Goal: Task Accomplishment & Management: Complete application form

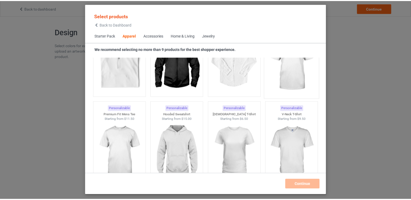
scroll to position [201, 0]
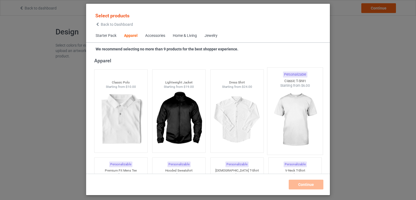
click at [294, 107] on img at bounding box center [295, 120] width 51 height 64
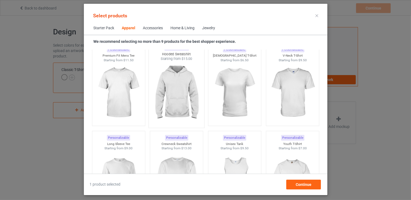
scroll to position [310, 0]
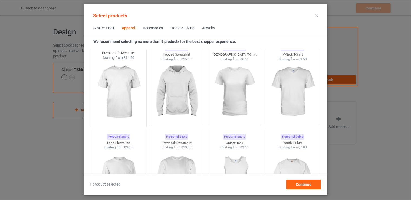
click at [121, 99] on img at bounding box center [118, 92] width 51 height 64
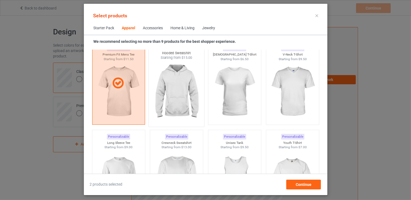
click at [171, 93] on img at bounding box center [176, 92] width 51 height 64
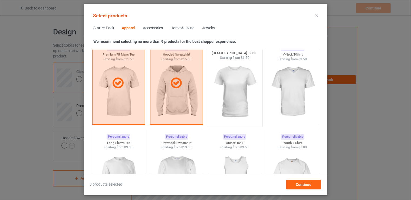
click at [224, 87] on img at bounding box center [234, 92] width 51 height 64
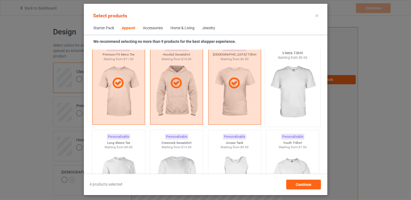
click at [289, 85] on img at bounding box center [292, 92] width 51 height 64
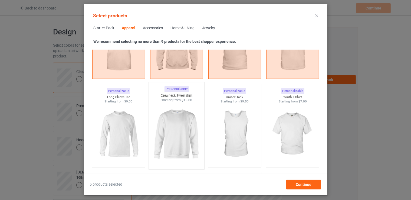
scroll to position [364, 0]
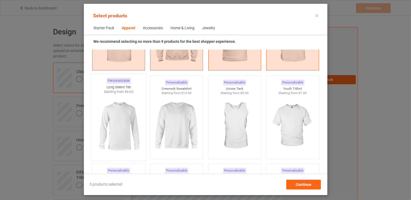
click at [125, 117] on img at bounding box center [118, 126] width 51 height 64
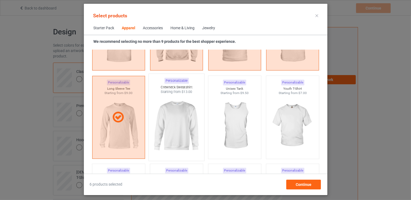
click at [170, 115] on img at bounding box center [176, 126] width 51 height 64
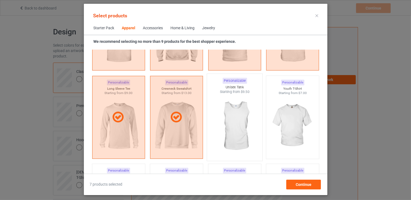
click at [230, 112] on img at bounding box center [234, 126] width 51 height 64
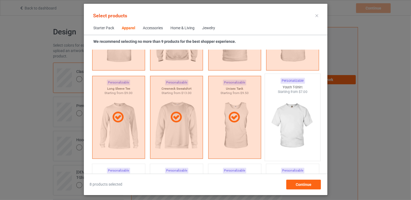
click at [290, 111] on img at bounding box center [292, 126] width 51 height 64
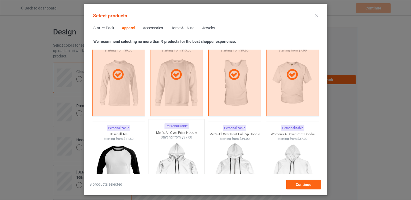
scroll to position [418, 0]
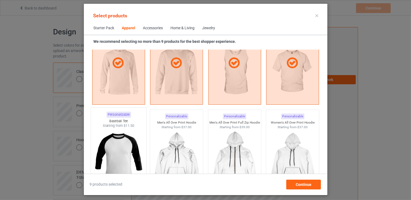
click at [127, 148] on img at bounding box center [118, 160] width 51 height 64
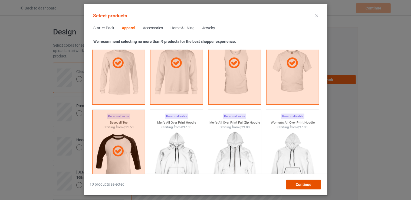
drag, startPoint x: 304, startPoint y: 184, endPoint x: 300, endPoint y: 185, distance: 4.2
click at [304, 185] on span "Continue" at bounding box center [304, 184] width 16 height 4
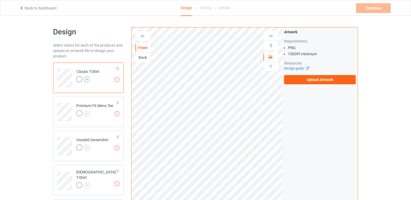
click at [88, 78] on img at bounding box center [87, 79] width 6 height 6
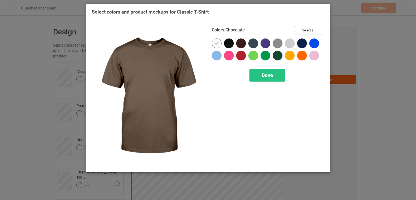
click at [317, 27] on button "Select all" at bounding box center [308, 30] width 29 height 8
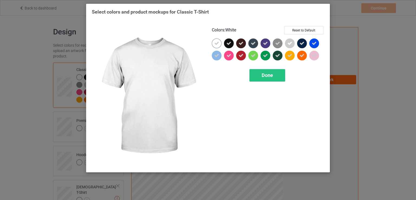
click at [215, 42] on icon at bounding box center [216, 43] width 5 height 5
click at [216, 42] on div at bounding box center [217, 43] width 10 height 10
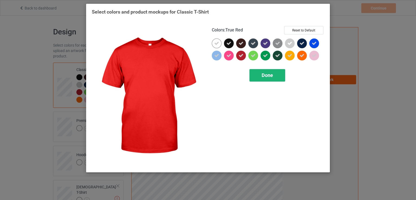
click at [265, 78] on div "Done" at bounding box center [267, 75] width 36 height 12
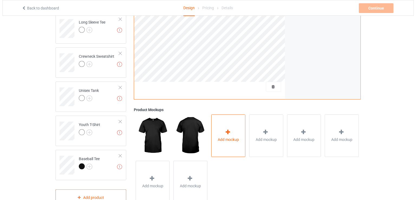
scroll to position [252, 0]
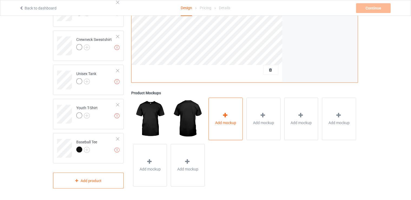
click at [226, 120] on span "Add mockup" at bounding box center [225, 122] width 21 height 5
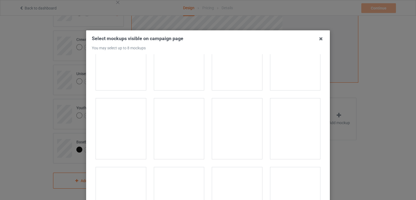
scroll to position [894, 0]
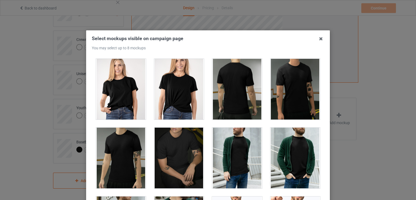
drag, startPoint x: 117, startPoint y: 92, endPoint x: 132, endPoint y: 93, distance: 15.3
click at [119, 91] on div at bounding box center [121, 89] width 50 height 61
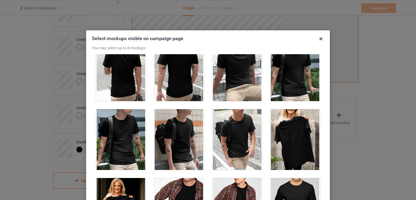
scroll to position [1435, 0]
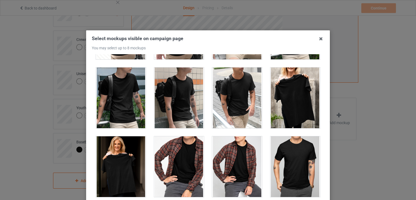
click at [286, 86] on div at bounding box center [295, 97] width 50 height 61
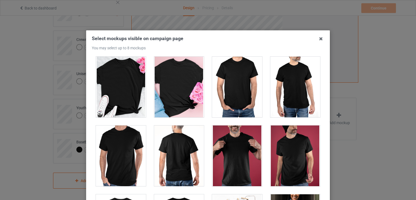
scroll to position [2275, 0]
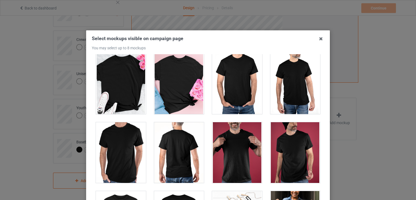
click at [236, 148] on div at bounding box center [237, 152] width 50 height 61
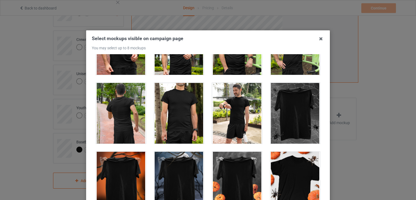
scroll to position [5280, 0]
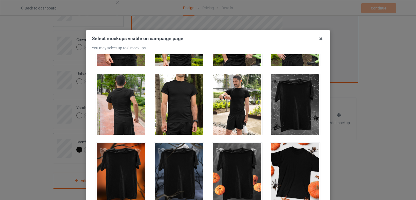
click at [220, 98] on div at bounding box center [237, 104] width 50 height 61
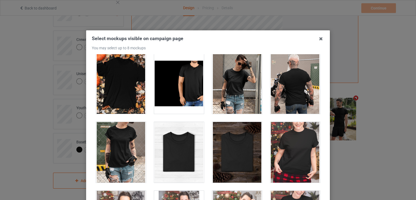
scroll to position [5497, 0]
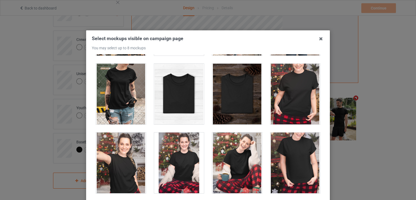
click at [252, 137] on div at bounding box center [237, 162] width 50 height 61
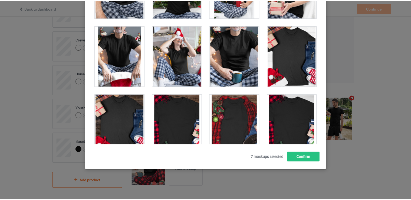
scroll to position [5768, 0]
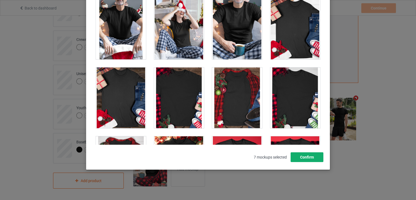
click at [305, 159] on button "Confirm" at bounding box center [307, 157] width 33 height 10
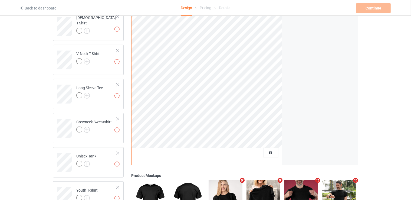
scroll to position [116, 0]
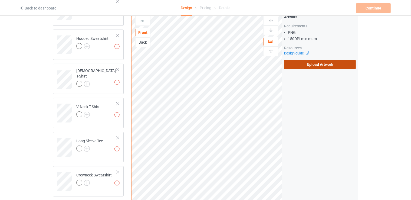
click at [312, 62] on label "Upload Artwork" at bounding box center [320, 64] width 72 height 9
click at [0, 0] on input "Upload Artwork" at bounding box center [0, 0] width 0 height 0
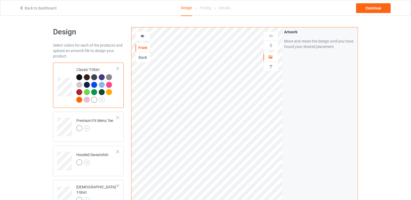
click at [93, 99] on div at bounding box center [94, 100] width 6 height 6
click at [107, 91] on div at bounding box center [109, 92] width 6 height 6
click at [108, 91] on div at bounding box center [109, 92] width 6 height 6
click at [80, 76] on div at bounding box center [79, 77] width 6 height 6
click at [86, 130] on img at bounding box center [87, 128] width 6 height 6
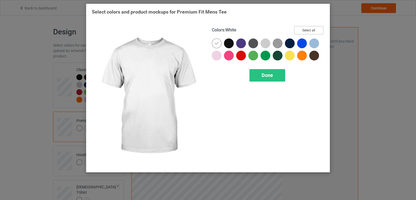
click at [301, 30] on button "Select all" at bounding box center [308, 30] width 29 height 8
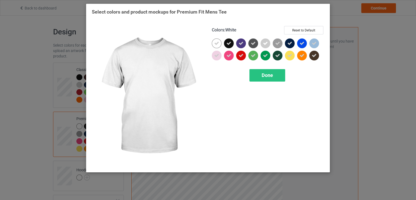
click at [217, 41] on icon at bounding box center [216, 43] width 5 height 5
click at [217, 41] on div at bounding box center [217, 43] width 10 height 10
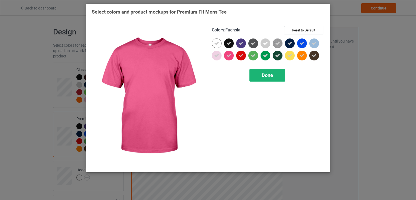
click at [273, 77] on div "Done" at bounding box center [267, 75] width 36 height 12
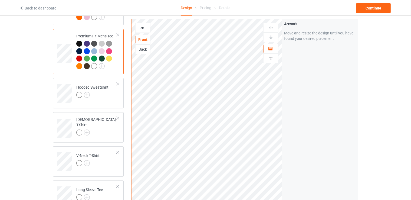
scroll to position [108, 0]
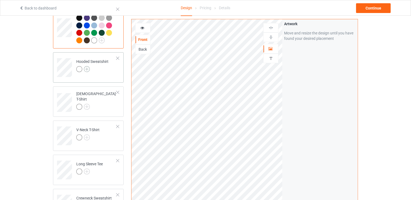
click at [86, 69] on img at bounding box center [87, 69] width 6 height 6
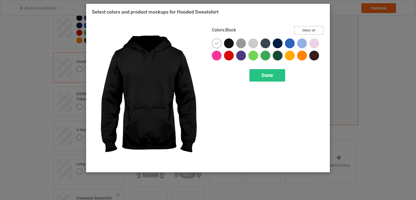
click at [311, 32] on button "Select all" at bounding box center [308, 30] width 29 height 8
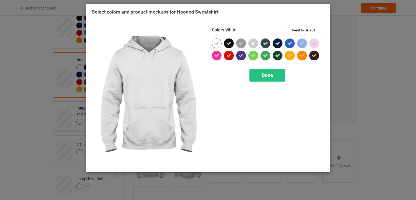
click at [217, 44] on icon at bounding box center [216, 43] width 5 height 5
click at [217, 43] on div at bounding box center [217, 43] width 10 height 10
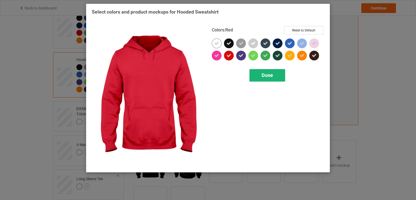
click at [277, 74] on div "Done" at bounding box center [267, 75] width 36 height 12
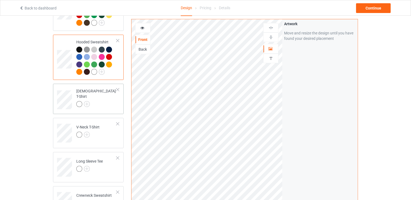
scroll to position [135, 0]
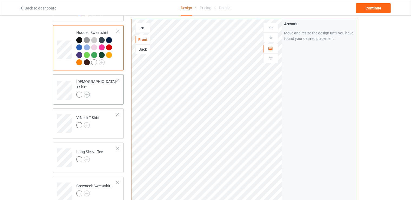
click at [88, 92] on img at bounding box center [87, 95] width 6 height 6
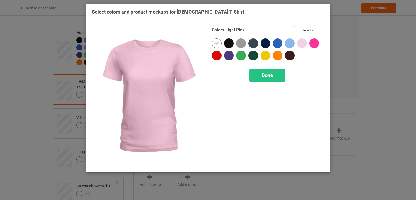
click at [305, 30] on button "Select all" at bounding box center [308, 30] width 29 height 8
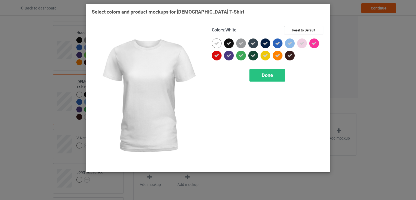
click at [216, 44] on icon at bounding box center [216, 43] width 5 height 5
click at [216, 43] on div at bounding box center [217, 43] width 10 height 10
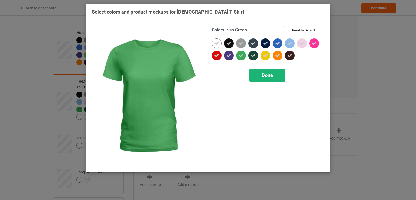
click at [269, 75] on span "Done" at bounding box center [267, 75] width 11 height 6
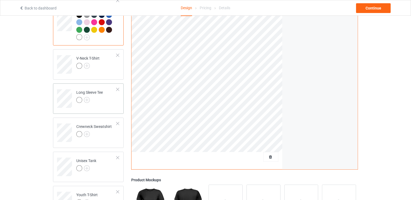
scroll to position [217, 0]
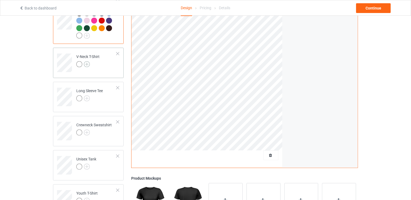
click at [86, 61] on img at bounding box center [87, 64] width 6 height 6
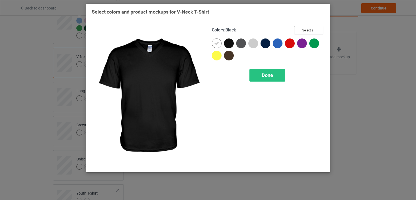
click at [305, 28] on button "Select all" at bounding box center [308, 30] width 29 height 8
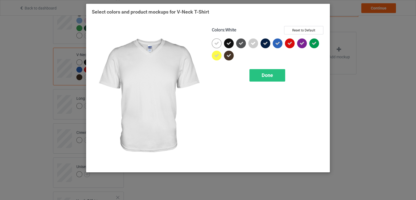
click at [221, 42] on div at bounding box center [217, 43] width 10 height 10
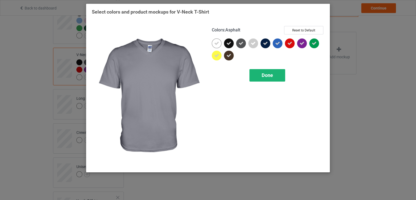
click at [274, 78] on div "Done" at bounding box center [267, 75] width 36 height 12
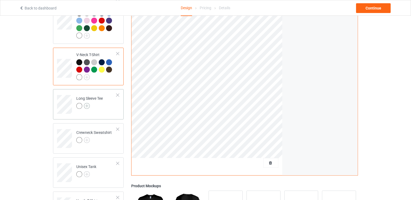
click at [86, 103] on img at bounding box center [87, 106] width 6 height 6
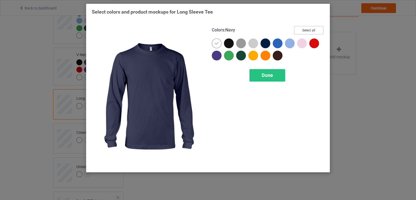
click at [302, 29] on button "Select all" at bounding box center [308, 30] width 29 height 8
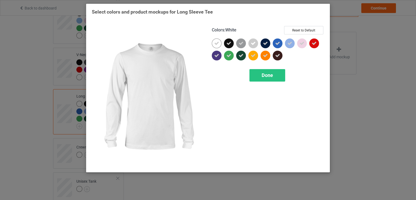
click at [216, 43] on icon at bounding box center [216, 43] width 5 height 5
drag, startPoint x: 216, startPoint y: 42, endPoint x: 221, endPoint y: 44, distance: 5.6
click at [216, 42] on div at bounding box center [217, 43] width 10 height 10
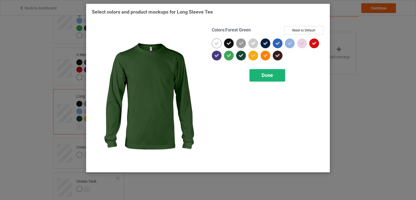
click at [267, 75] on span "Done" at bounding box center [267, 75] width 11 height 6
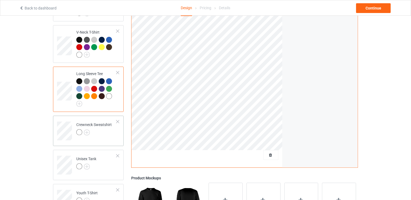
scroll to position [271, 0]
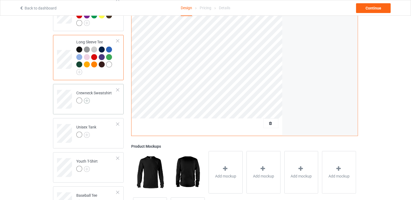
click at [87, 98] on img at bounding box center [87, 101] width 6 height 6
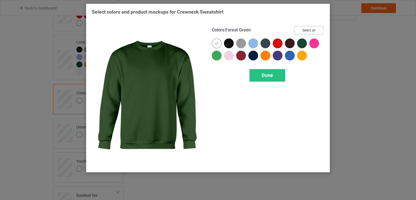
click at [301, 34] on button "Select all" at bounding box center [308, 30] width 29 height 8
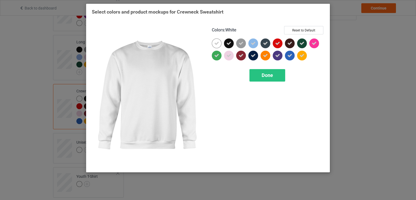
click at [214, 42] on icon at bounding box center [216, 43] width 5 height 5
click at [214, 42] on div at bounding box center [217, 43] width 10 height 10
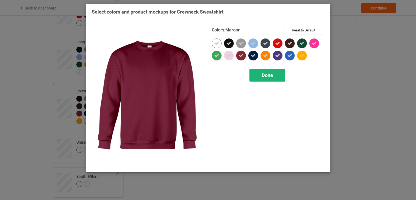
click at [268, 75] on span "Done" at bounding box center [267, 75] width 11 height 6
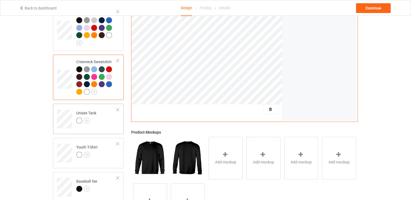
scroll to position [325, 0]
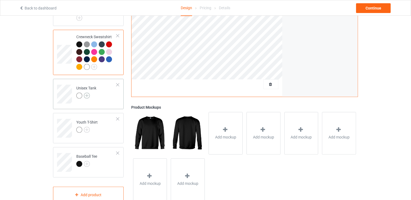
click at [87, 93] on img at bounding box center [87, 96] width 6 height 6
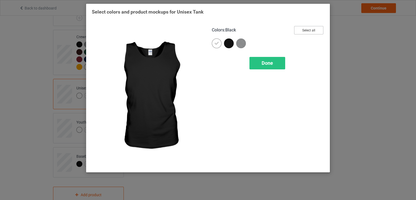
click at [307, 29] on button "Select all" at bounding box center [308, 30] width 29 height 8
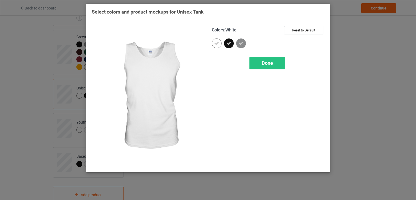
click at [218, 42] on icon at bounding box center [216, 43] width 5 height 5
click at [218, 42] on div at bounding box center [217, 43] width 10 height 10
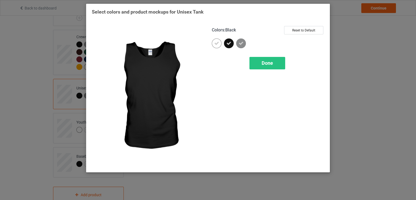
click at [284, 65] on div "Done" at bounding box center [267, 63] width 36 height 12
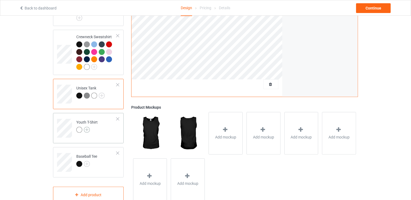
click at [88, 127] on img at bounding box center [87, 130] width 6 height 6
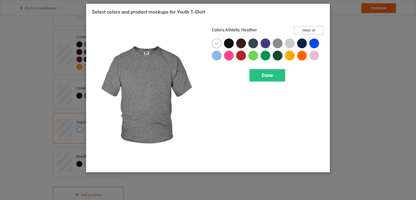
drag, startPoint x: 303, startPoint y: 29, endPoint x: 235, endPoint y: 47, distance: 70.3
click at [303, 29] on button "Select all" at bounding box center [308, 30] width 29 height 8
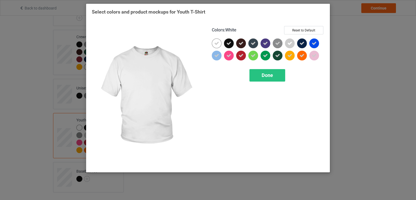
click at [217, 41] on icon at bounding box center [216, 43] width 5 height 5
click at [217, 41] on div at bounding box center [217, 43] width 10 height 10
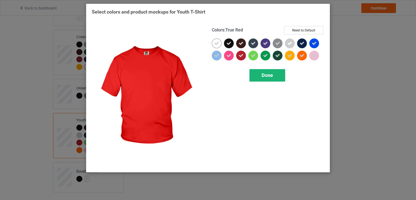
click at [261, 76] on div "Done" at bounding box center [267, 75] width 36 height 12
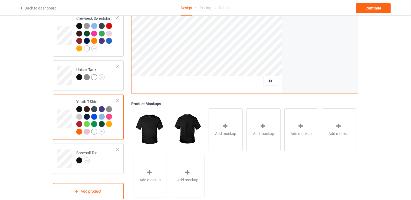
scroll to position [349, 0]
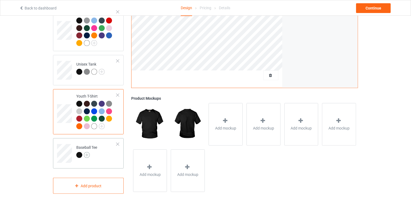
click at [86, 152] on img at bounding box center [87, 155] width 6 height 6
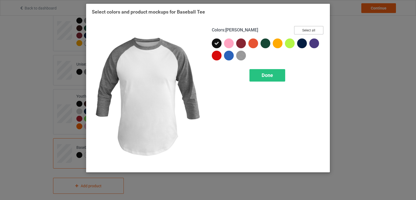
click at [307, 27] on button "Select all" at bounding box center [308, 30] width 29 height 8
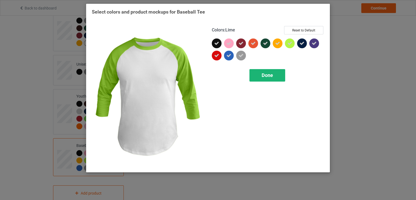
click at [265, 75] on span "Done" at bounding box center [267, 75] width 11 height 6
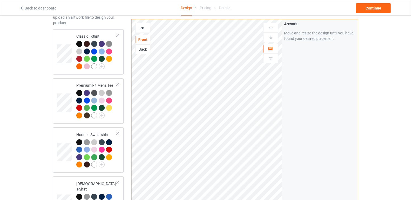
scroll to position [54, 0]
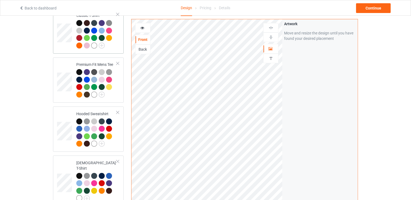
click at [58, 22] on td at bounding box center [65, 31] width 16 height 41
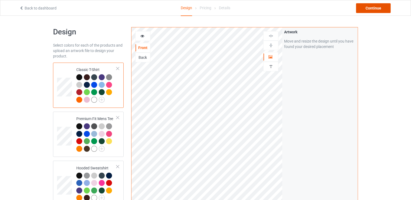
drag, startPoint x: 371, startPoint y: 8, endPoint x: 369, endPoint y: 9, distance: 2.9
click at [370, 8] on div "Continue" at bounding box center [373, 8] width 35 height 10
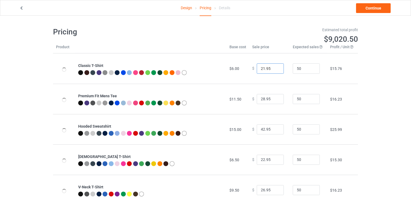
click at [275, 69] on input "21.95" at bounding box center [270, 68] width 27 height 10
click at [275, 68] on input "22.95" at bounding box center [270, 68] width 27 height 10
click at [275, 68] on input "23.95" at bounding box center [270, 68] width 27 height 10
type input "24.95"
click at [275, 68] on input "24.95" at bounding box center [270, 68] width 27 height 10
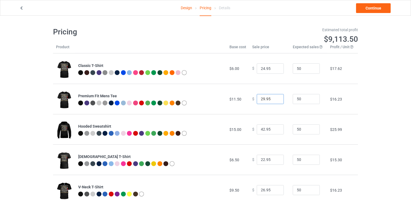
click at [274, 97] on input "29.95" at bounding box center [270, 99] width 27 height 10
type input "30.95"
click at [274, 97] on input "30.95" at bounding box center [270, 99] width 27 height 10
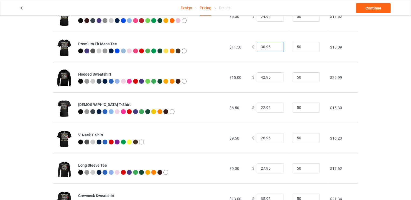
scroll to position [54, 0]
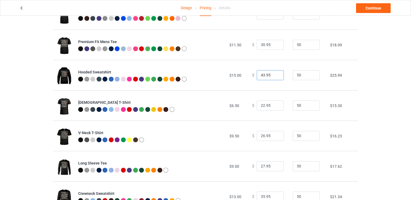
click at [274, 75] on input "43.95" at bounding box center [270, 75] width 27 height 10
type input "44.95"
click at [274, 74] on input "44.95" at bounding box center [270, 75] width 27 height 10
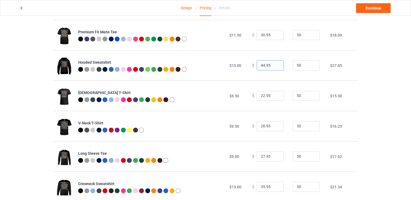
scroll to position [81, 0]
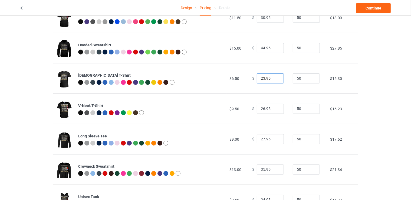
click at [275, 77] on input "23.95" at bounding box center [270, 78] width 27 height 10
type input "24.95"
click at [275, 77] on input "24.95" at bounding box center [270, 78] width 27 height 10
click at [275, 109] on input "25.95" at bounding box center [270, 109] width 27 height 10
drag, startPoint x: 275, startPoint y: 109, endPoint x: 274, endPoint y: 112, distance: 4.0
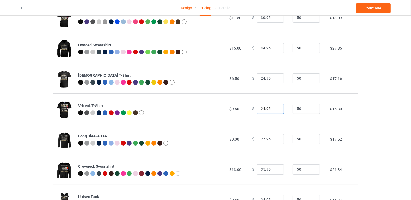
type input "24.95"
click at [275, 109] on input "24.95" at bounding box center [270, 109] width 27 height 10
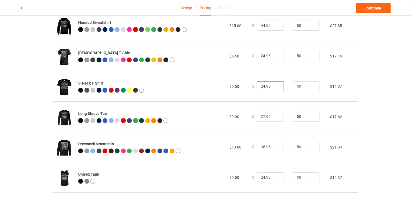
scroll to position [135, 0]
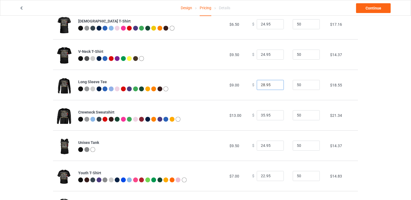
click at [275, 84] on input "28.95" at bounding box center [270, 85] width 27 height 10
type input "29.95"
click at [275, 84] on input "29.95" at bounding box center [270, 85] width 27 height 10
click at [275, 113] on input "36.95" at bounding box center [270, 115] width 27 height 10
type input "37.95"
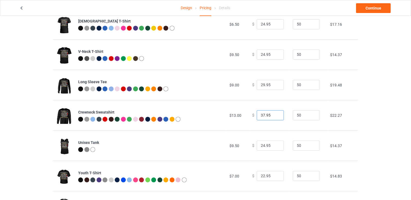
click at [275, 113] on input "37.95" at bounding box center [270, 115] width 27 height 10
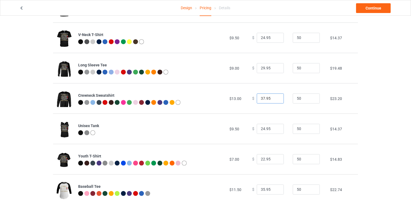
scroll to position [168, 0]
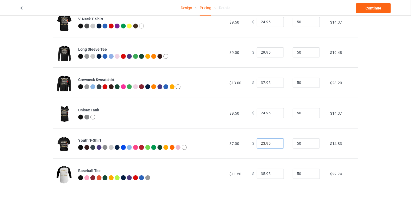
click at [275, 142] on input "23.95" at bounding box center [270, 143] width 27 height 10
type input "24.95"
click at [275, 142] on input "24.95" at bounding box center [270, 143] width 27 height 10
click at [275, 172] on input "36.95" at bounding box center [270, 174] width 27 height 10
type input "37.95"
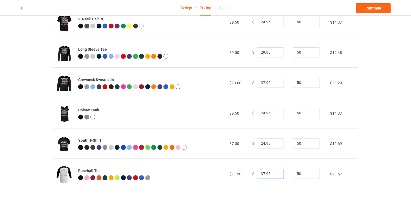
click at [275, 172] on input "37.95" at bounding box center [270, 174] width 27 height 10
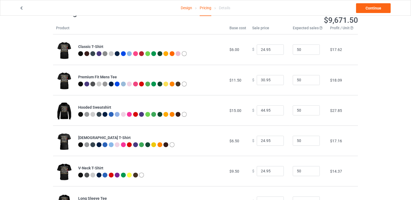
scroll to position [0, 0]
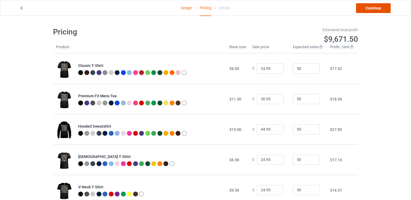
click at [373, 11] on link "Continue" at bounding box center [373, 8] width 35 height 10
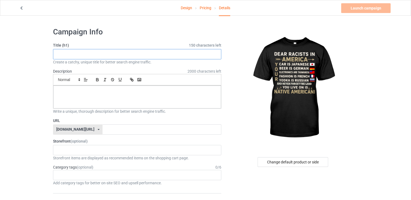
click at [81, 53] on input "text" at bounding box center [137, 54] width 168 height 10
click at [74, 53] on input "text" at bounding box center [137, 54] width 168 height 10
type input "Dear Racists in America"
click at [74, 93] on p at bounding box center [137, 91] width 159 height 5
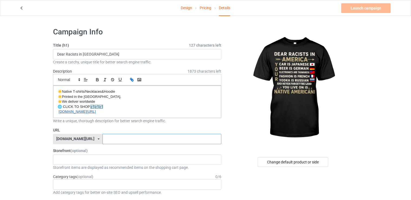
click at [110, 137] on input "text" at bounding box center [162, 139] width 119 height 10
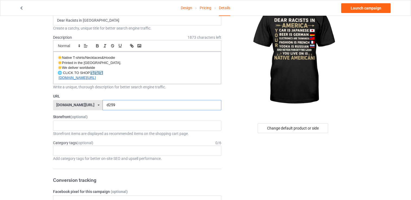
scroll to position [54, 0]
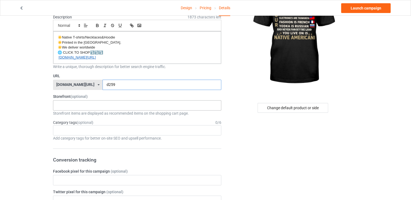
type input "d259"
click at [79, 104] on div "Animals Every-Child-Matters WOLF Blanket Bag Mugs Home Decor Flag 3D 3d-apparel…" at bounding box center [137, 105] width 168 height 10
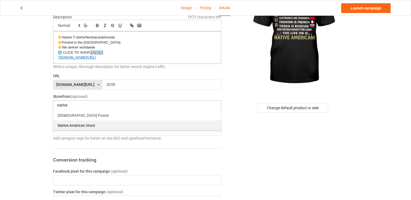
type input "native"
click at [80, 125] on div "Native American Store" at bounding box center [137, 125] width 168 height 10
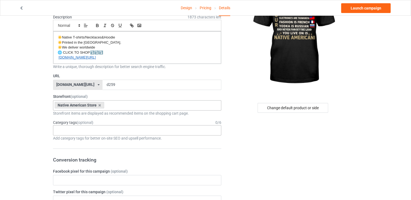
click at [82, 131] on div "Age > [DEMOGRAPHIC_DATA] > 1 Age > [DEMOGRAPHIC_DATA] Months > 1 Month Age > [D…" at bounding box center [137, 130] width 168 height 10
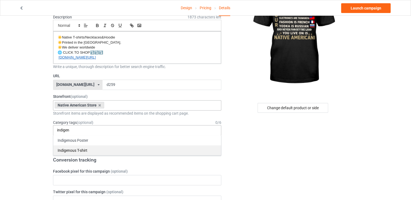
type input "indigen"
click at [79, 150] on div "Indigenous T-shirt" at bounding box center [137, 150] width 168 height 10
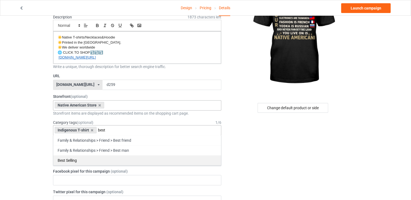
type input "best"
click at [83, 158] on div "Best Selling" at bounding box center [137, 160] width 168 height 10
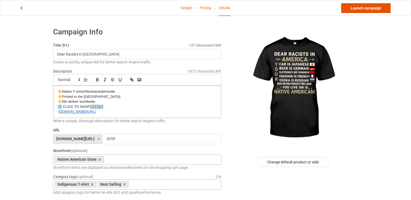
click at [367, 9] on link "Launch campaign" at bounding box center [366, 8] width 50 height 10
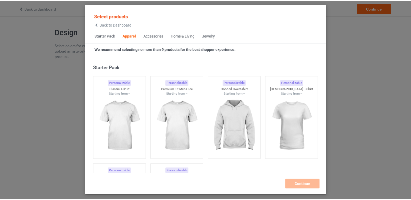
scroll to position [201, 0]
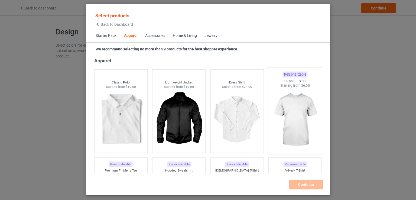
click at [285, 116] on img at bounding box center [295, 120] width 51 height 64
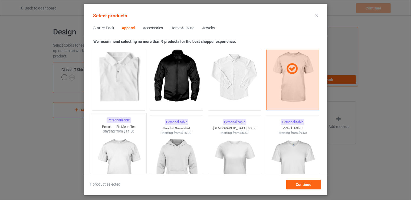
scroll to position [256, 0]
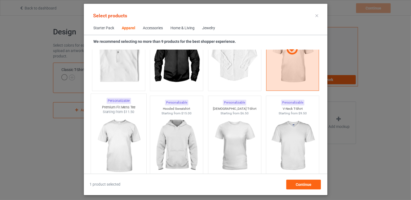
click at [139, 125] on img at bounding box center [118, 146] width 51 height 64
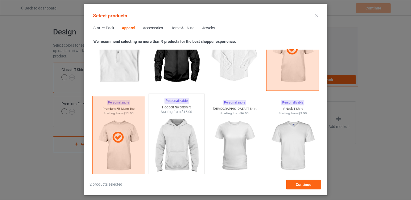
click at [179, 125] on img at bounding box center [176, 146] width 51 height 64
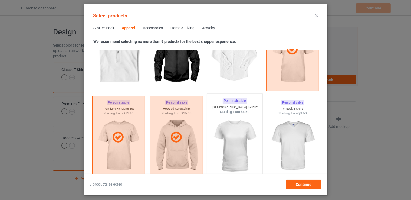
click at [235, 124] on img at bounding box center [234, 146] width 51 height 64
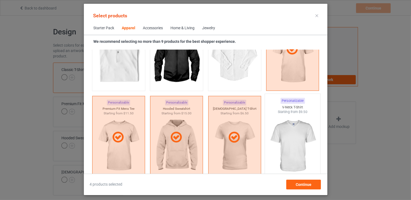
click at [291, 127] on img at bounding box center [292, 146] width 51 height 64
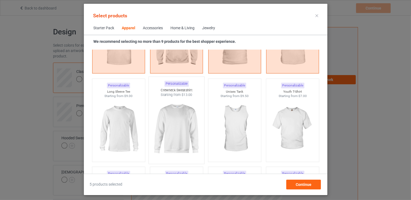
scroll to position [364, 0]
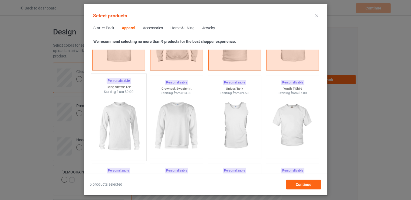
drag, startPoint x: 132, startPoint y: 125, endPoint x: 145, endPoint y: 129, distance: 13.6
click at [132, 125] on img at bounding box center [118, 126] width 51 height 64
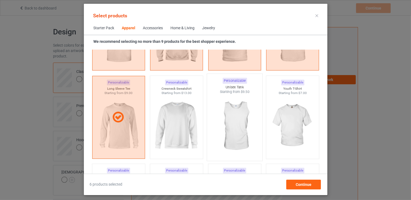
drag, startPoint x: 187, startPoint y: 122, endPoint x: 243, endPoint y: 117, distance: 56.9
click at [187, 122] on img at bounding box center [176, 125] width 48 height 61
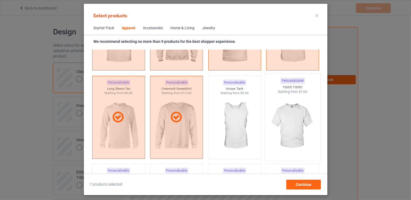
click at [249, 115] on img at bounding box center [234, 125] width 48 height 61
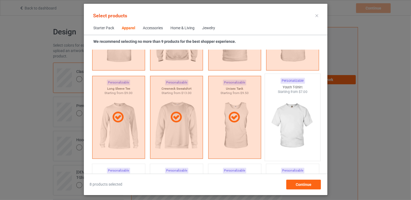
click at [295, 116] on img at bounding box center [292, 126] width 51 height 64
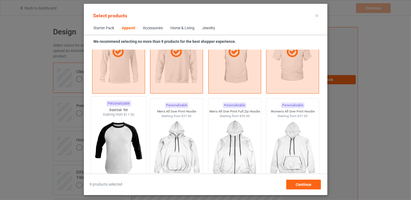
scroll to position [445, 0]
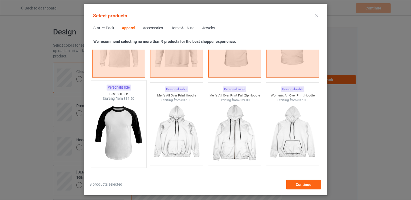
click at [120, 138] on img at bounding box center [118, 133] width 51 height 64
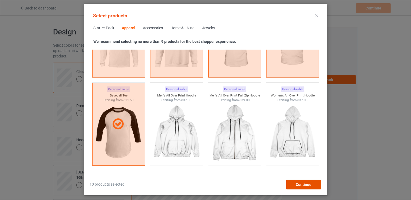
drag, startPoint x: 312, startPoint y: 187, endPoint x: 306, endPoint y: 185, distance: 5.8
click at [312, 187] on div "Continue" at bounding box center [303, 185] width 35 height 10
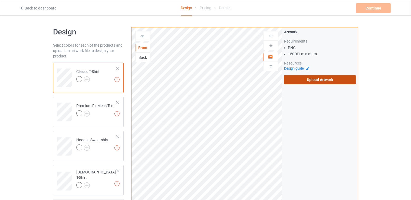
click at [320, 82] on label "Upload Artwork" at bounding box center [320, 79] width 72 height 9
click at [0, 0] on input "Upload Artwork" at bounding box center [0, 0] width 0 height 0
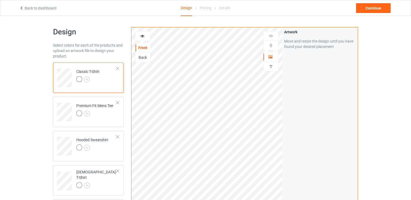
click at [141, 35] on icon at bounding box center [142, 35] width 5 height 4
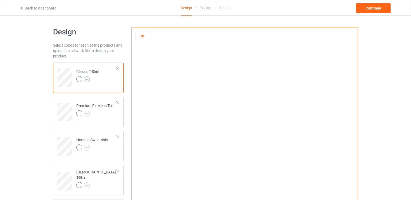
click at [87, 79] on img at bounding box center [87, 79] width 6 height 6
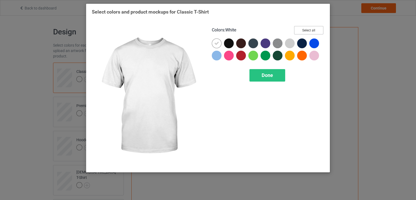
click at [307, 31] on button "Select all" at bounding box center [308, 30] width 29 height 8
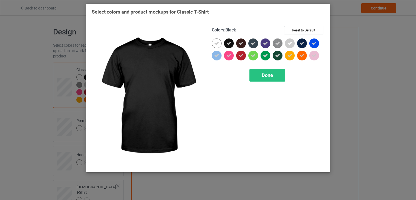
click at [231, 41] on icon at bounding box center [228, 43] width 5 height 5
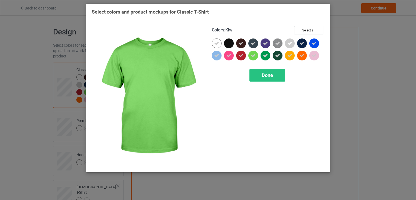
click at [267, 74] on span "Done" at bounding box center [267, 75] width 11 height 6
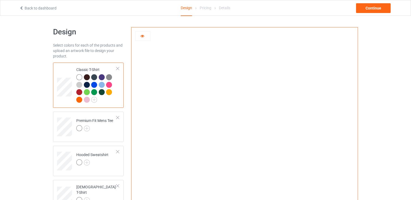
click at [84, 76] on div at bounding box center [87, 77] width 6 height 6
click at [78, 74] on div at bounding box center [79, 77] width 6 height 6
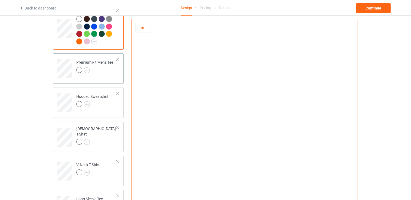
scroll to position [27, 0]
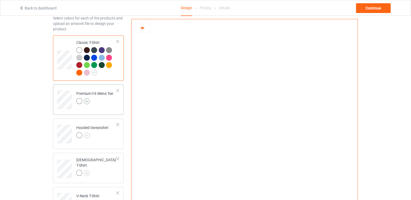
click at [86, 101] on img at bounding box center [87, 101] width 6 height 6
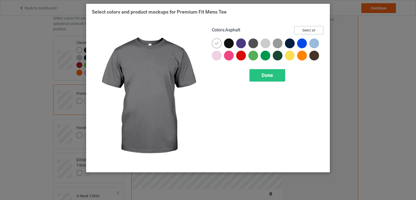
click at [309, 32] on button "Select all" at bounding box center [308, 30] width 29 height 8
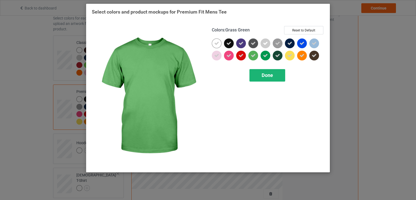
click at [266, 76] on span "Done" at bounding box center [267, 75] width 11 height 6
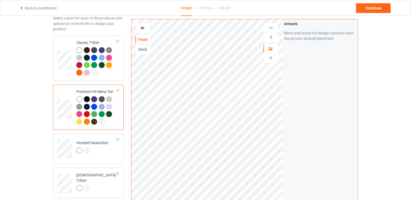
click at [85, 99] on div at bounding box center [87, 99] width 6 height 6
click at [103, 123] on img at bounding box center [102, 122] width 6 height 6
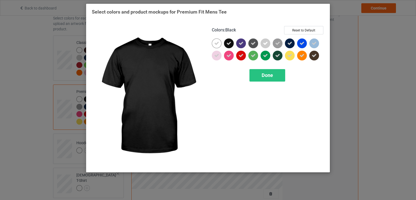
click at [232, 41] on div at bounding box center [229, 43] width 10 height 10
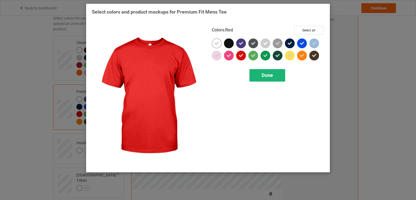
click at [274, 76] on div "Done" at bounding box center [267, 75] width 36 height 12
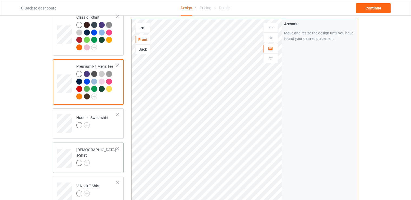
scroll to position [81, 0]
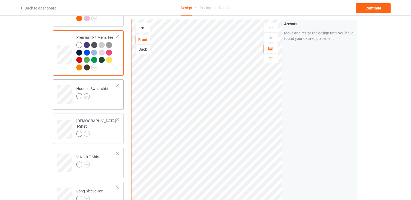
click at [87, 96] on img at bounding box center [87, 96] width 6 height 6
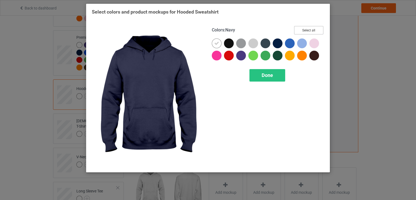
click at [312, 28] on button "Select all" at bounding box center [308, 30] width 29 height 8
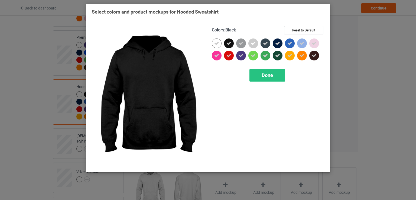
click at [231, 42] on div at bounding box center [229, 43] width 10 height 10
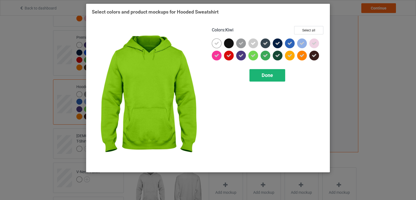
click at [266, 77] on span "Done" at bounding box center [267, 75] width 11 height 6
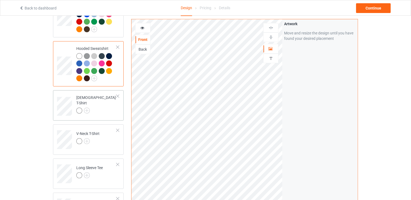
scroll to position [135, 0]
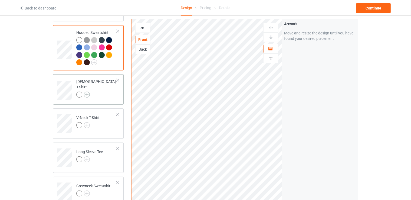
click at [87, 92] on img at bounding box center [87, 95] width 6 height 6
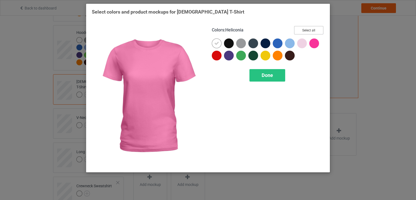
click at [315, 31] on button "Select all" at bounding box center [308, 30] width 29 height 8
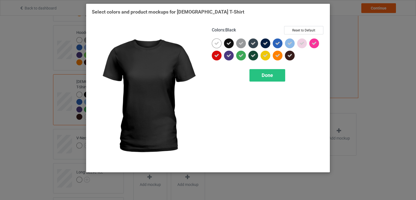
click at [227, 41] on icon at bounding box center [228, 43] width 5 height 5
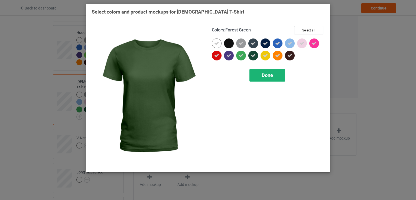
click at [259, 73] on div "Done" at bounding box center [267, 75] width 36 height 12
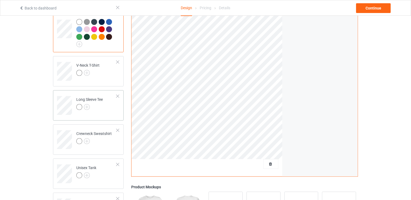
scroll to position [217, 0]
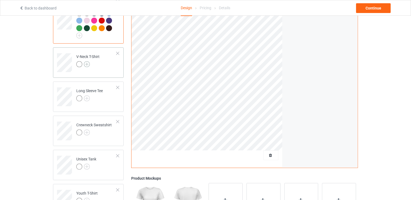
click at [88, 61] on img at bounding box center [87, 64] width 6 height 6
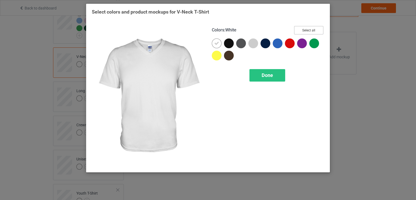
click at [304, 30] on button "Select all" at bounding box center [308, 30] width 29 height 8
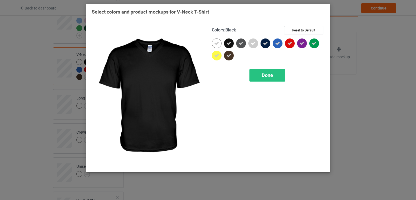
drag, startPoint x: 229, startPoint y: 43, endPoint x: 232, endPoint y: 46, distance: 4.6
click at [229, 43] on icon at bounding box center [228, 43] width 5 height 5
click at [265, 71] on div "Done" at bounding box center [267, 75] width 36 height 12
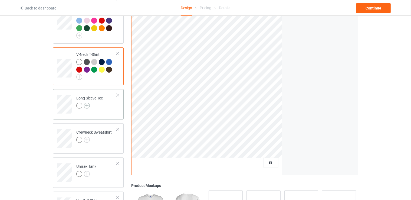
click at [89, 103] on img at bounding box center [87, 106] width 6 height 6
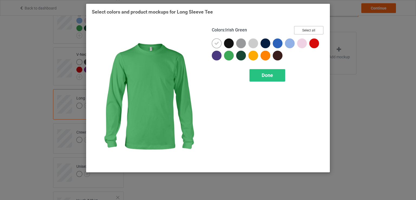
click at [312, 30] on button "Select all" at bounding box center [308, 30] width 29 height 8
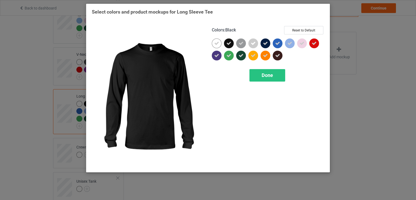
click at [229, 43] on icon at bounding box center [228, 43] width 5 height 5
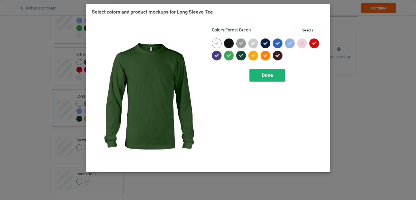
click at [262, 77] on span "Done" at bounding box center [267, 75] width 11 height 6
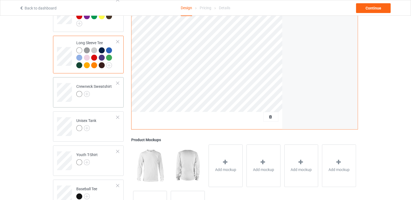
scroll to position [271, 0]
click at [88, 90] on img at bounding box center [87, 93] width 6 height 6
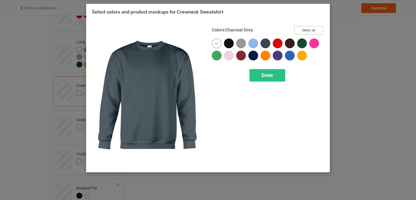
click at [301, 27] on button "Select all" at bounding box center [308, 30] width 29 height 8
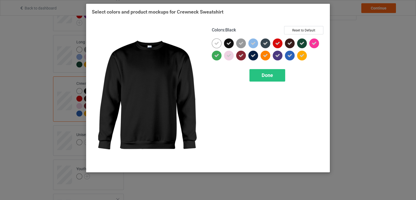
click at [227, 43] on icon at bounding box center [228, 43] width 5 height 5
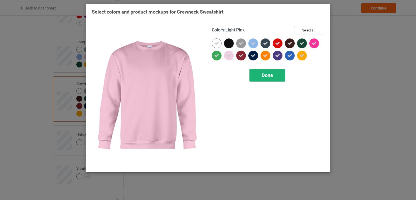
click at [266, 71] on div "Done" at bounding box center [267, 75] width 36 height 12
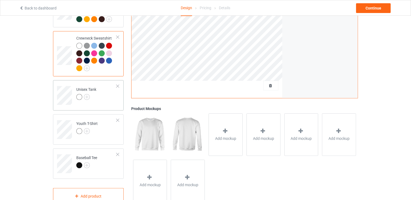
scroll to position [325, 0]
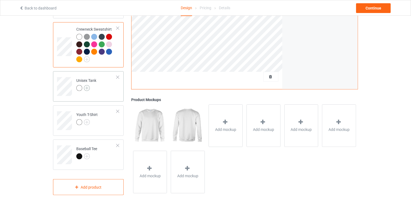
click at [87, 85] on img at bounding box center [87, 88] width 6 height 6
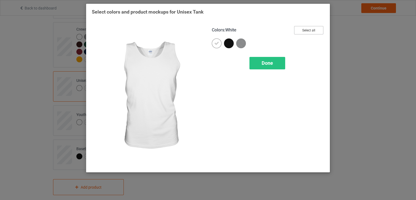
click at [311, 29] on button "Select all" at bounding box center [308, 30] width 29 height 8
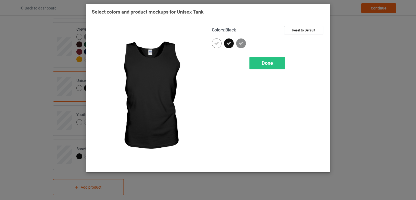
click at [229, 43] on icon at bounding box center [228, 43] width 5 height 5
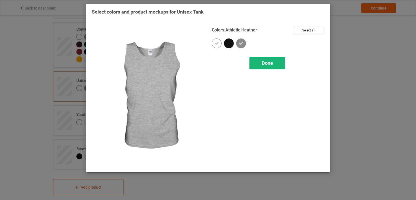
click at [273, 58] on div "Done" at bounding box center [267, 63] width 36 height 12
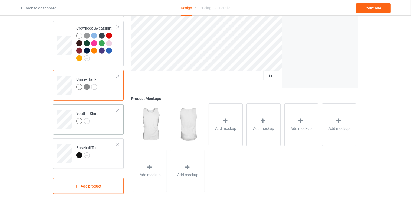
scroll to position [326, 0]
click at [88, 118] on img at bounding box center [87, 121] width 6 height 6
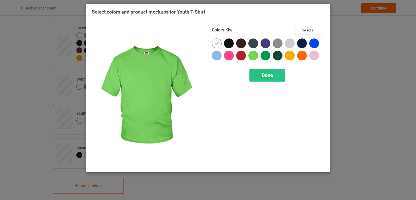
click at [314, 29] on button "Select all" at bounding box center [308, 30] width 29 height 8
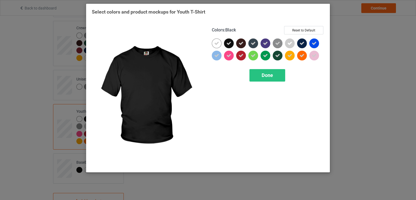
click at [229, 41] on icon at bounding box center [228, 43] width 5 height 5
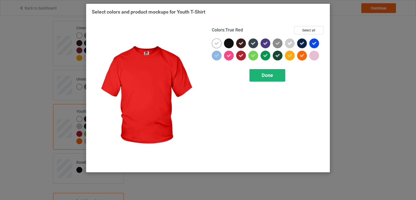
click at [263, 72] on span "Done" at bounding box center [267, 75] width 11 height 6
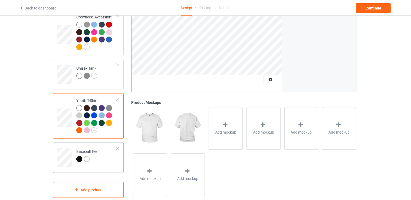
scroll to position [341, 0]
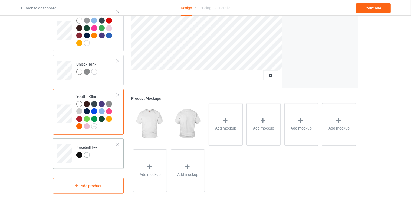
click at [87, 152] on img at bounding box center [87, 155] width 6 height 6
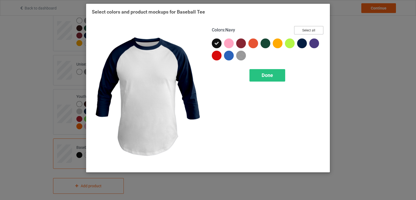
click at [310, 29] on button "Select all" at bounding box center [308, 30] width 29 height 8
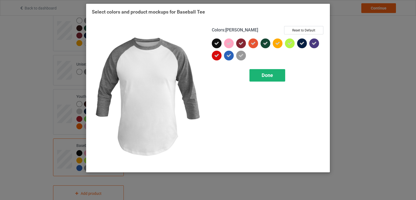
click at [267, 79] on div "Done" at bounding box center [267, 75] width 36 height 12
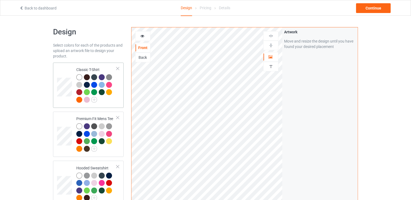
click at [67, 75] on td at bounding box center [65, 85] width 16 height 41
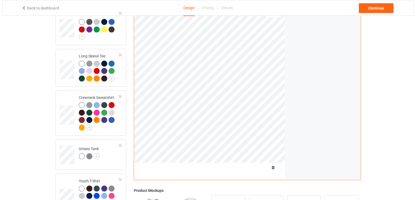
scroll to position [298, 0]
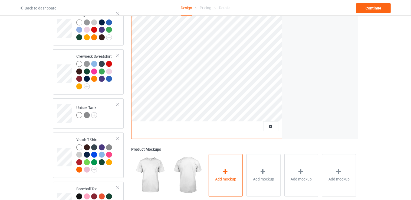
click at [223, 169] on icon at bounding box center [225, 172] width 7 height 6
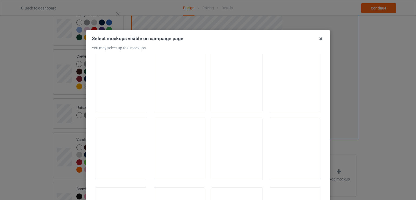
scroll to position [433, 0]
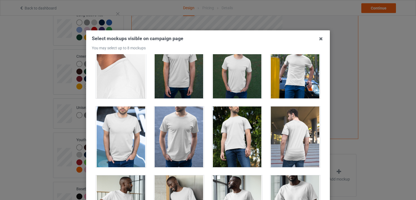
click at [296, 84] on div at bounding box center [295, 68] width 50 height 61
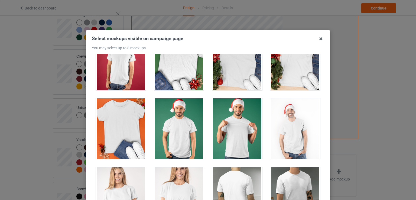
click at [292, 121] on div at bounding box center [295, 128] width 50 height 61
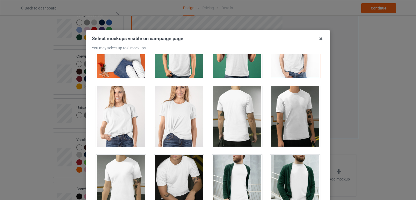
click at [188, 117] on div at bounding box center [179, 116] width 50 height 61
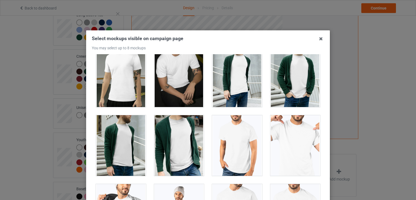
scroll to position [1056, 0]
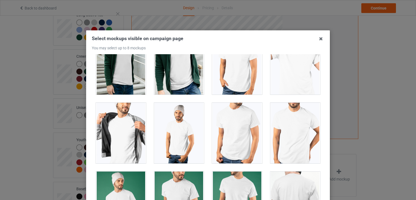
click at [289, 71] on div at bounding box center [295, 64] width 50 height 61
click at [108, 129] on div at bounding box center [121, 133] width 50 height 61
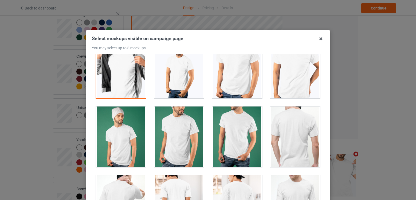
scroll to position [1164, 0]
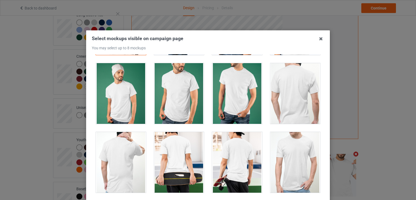
click at [183, 86] on div at bounding box center [179, 93] width 50 height 61
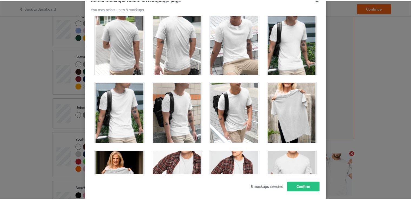
scroll to position [69, 0]
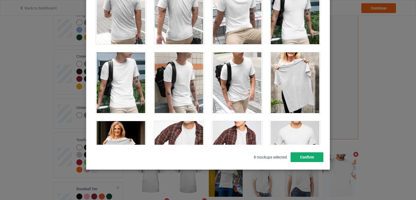
click at [303, 154] on button "Confirm" at bounding box center [307, 157] width 33 height 10
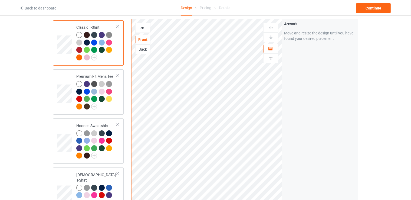
scroll to position [0, 0]
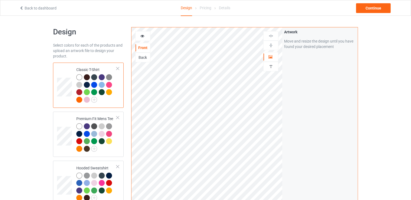
click at [64, 65] on td at bounding box center [65, 85] width 16 height 41
click at [376, 9] on div "Continue" at bounding box center [373, 8] width 35 height 10
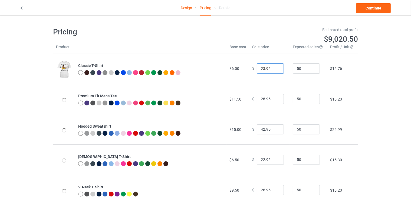
click at [277, 66] on input "23.95" at bounding box center [270, 68] width 27 height 10
type input "24.95"
click at [275, 66] on input "24.95" at bounding box center [270, 68] width 27 height 10
click at [275, 97] on input "29.95" at bounding box center [270, 99] width 27 height 10
type input "30.95"
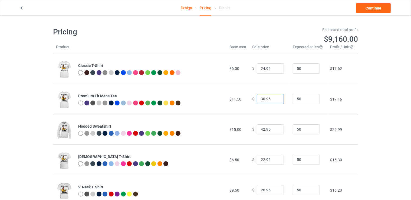
click at [275, 97] on input "30.95" at bounding box center [270, 99] width 27 height 10
click at [275, 127] on input "43.95" at bounding box center [270, 129] width 27 height 10
type input "44.95"
click at [275, 127] on input "44.95" at bounding box center [270, 129] width 27 height 10
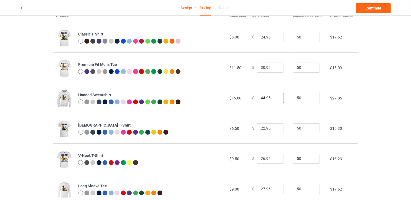
scroll to position [54, 0]
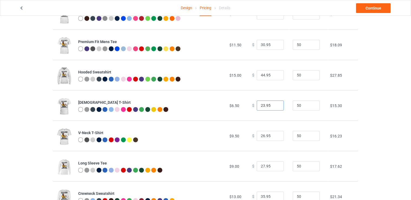
click at [274, 105] on input "23.95" at bounding box center [270, 105] width 27 height 10
type input "24.95"
click at [274, 105] on input "24.95" at bounding box center [270, 105] width 27 height 10
click at [276, 134] on input "27.95" at bounding box center [270, 136] width 27 height 10
type input "28.95"
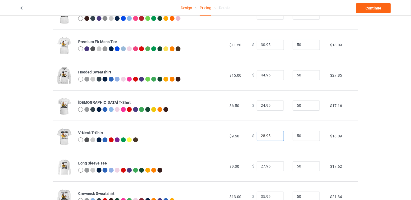
click at [276, 134] on input "28.95" at bounding box center [270, 136] width 27 height 10
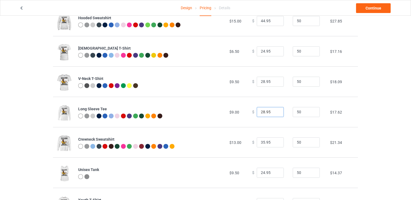
click at [274, 111] on input "28.95" at bounding box center [270, 112] width 27 height 10
drag, startPoint x: 274, startPoint y: 111, endPoint x: 272, endPoint y: 115, distance: 4.8
type input "29.95"
click at [274, 111] on input "29.95" at bounding box center [270, 112] width 27 height 10
click at [275, 141] on input "36.95" at bounding box center [270, 142] width 27 height 10
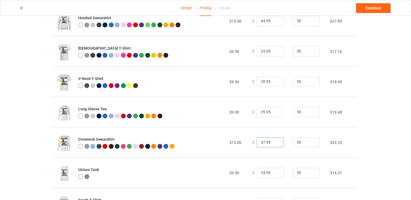
type input "37.95"
click at [275, 141] on input "37.95" at bounding box center [270, 142] width 27 height 10
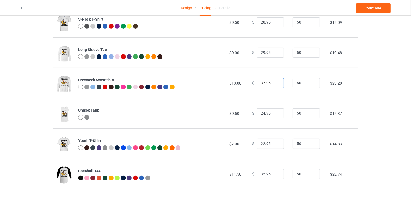
scroll to position [168, 0]
click at [275, 142] on input "23.95" at bounding box center [270, 143] width 27 height 10
type input "24.95"
click at [275, 141] on input "24.95" at bounding box center [270, 143] width 27 height 10
click at [275, 172] on input "36.95" at bounding box center [270, 174] width 27 height 10
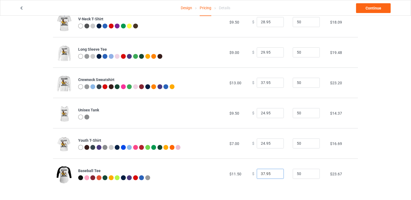
type input "37.95"
click at [275, 172] on input "37.95" at bounding box center [270, 174] width 27 height 10
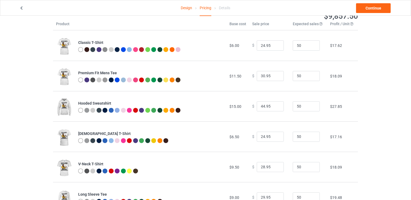
scroll to position [0, 0]
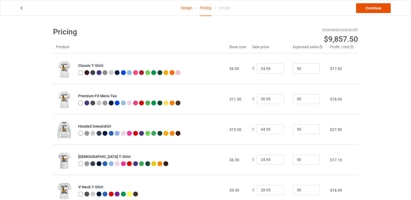
click at [368, 9] on link "Continue" at bounding box center [373, 8] width 35 height 10
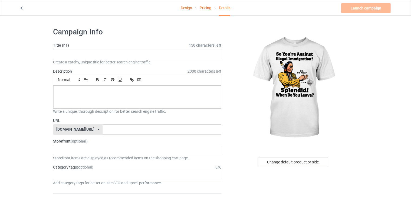
click at [130, 48] on label "Title (h1) 150 characters left" at bounding box center [137, 45] width 168 height 5
click at [126, 52] on input "text" at bounding box center [137, 54] width 168 height 10
type input "So You're Against Illegal Immigration"
click at [97, 89] on p at bounding box center [137, 91] width 159 height 5
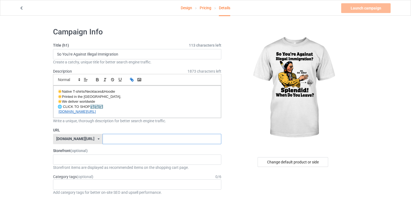
click at [108, 143] on input "text" at bounding box center [162, 139] width 119 height 10
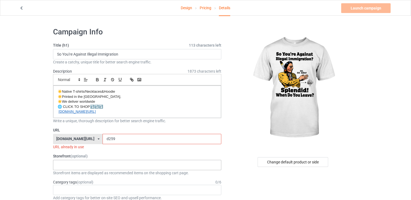
click at [92, 161] on div "Animals Every-Child-Matters WOLF Blanket Bag Mugs Home Decor Flag 3D 3d-apparel…" at bounding box center [137, 165] width 168 height 10
drag, startPoint x: 114, startPoint y: 139, endPoint x: 103, endPoint y: 139, distance: 10.3
click at [103, 139] on input "d259" at bounding box center [162, 139] width 119 height 10
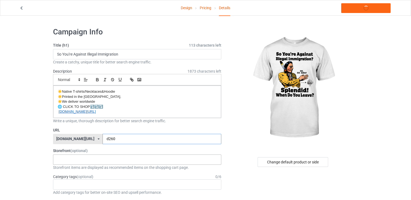
type input "d260"
click at [106, 158] on div "Animals Every-Child-Matters WOLF Blanket Bag Mugs Home Decor Flag 3D 3d-apparel…" at bounding box center [137, 159] width 168 height 10
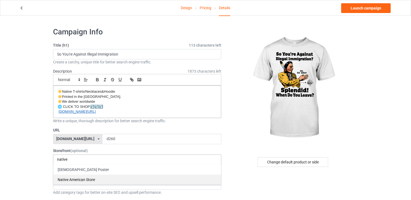
type input "native"
click at [87, 176] on div "Native American Store" at bounding box center [137, 179] width 168 height 10
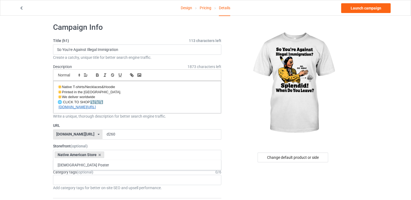
scroll to position [81, 0]
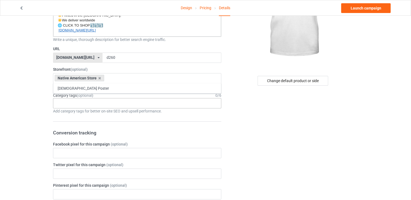
click at [85, 104] on div "Age > [DEMOGRAPHIC_DATA] > 1 Age > [DEMOGRAPHIC_DATA] Months > 1 Month Age > [D…" at bounding box center [137, 103] width 168 height 10
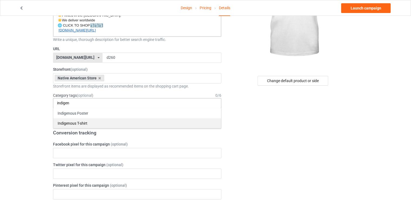
type input "indigen"
click at [78, 122] on div "Indigenous T-shirt" at bounding box center [137, 123] width 168 height 10
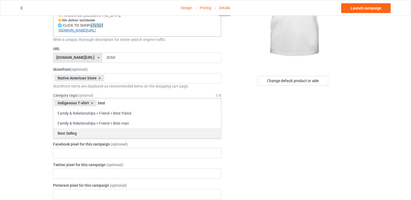
type input "best"
click at [103, 130] on div "Best Selling" at bounding box center [137, 133] width 168 height 10
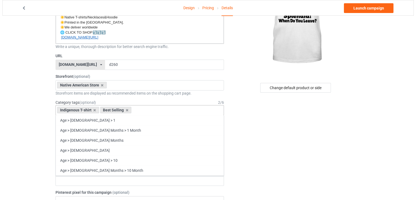
scroll to position [0, 0]
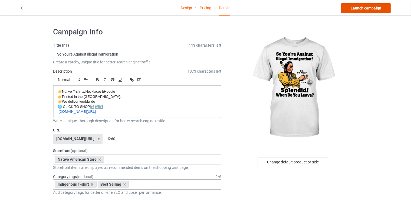
click at [365, 7] on link "Launch campaign" at bounding box center [366, 8] width 50 height 10
